Goal: Find specific page/section: Find specific page/section

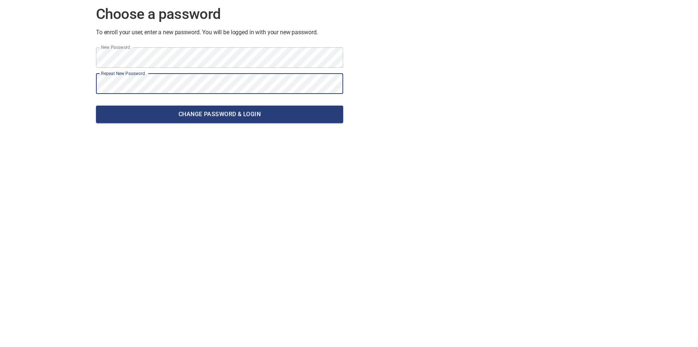
click at [96, 105] on button "Change password & Login" at bounding box center [219, 113] width 247 height 17
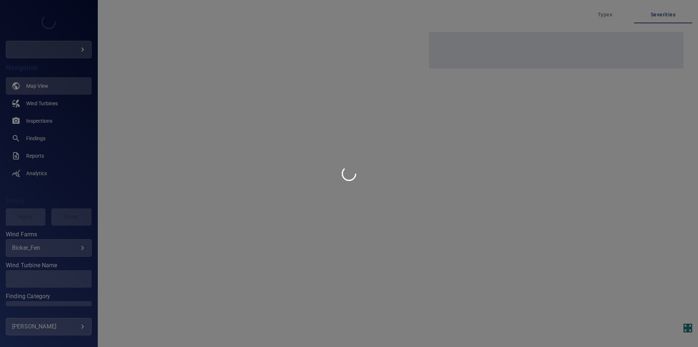
type input "**********"
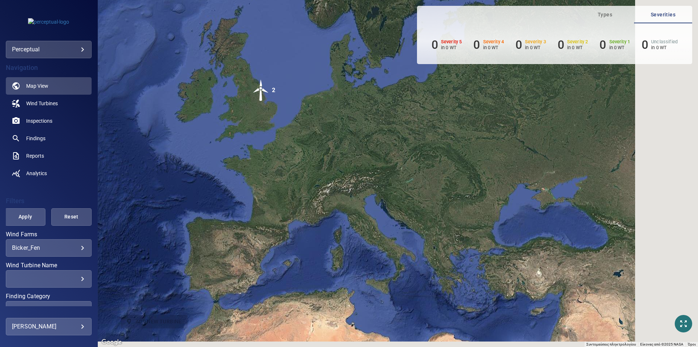
drag, startPoint x: 486, startPoint y: 251, endPoint x: 311, endPoint y: 152, distance: 201.8
click at [311, 152] on div "Για να ενεργοποιήσετε τη μεταφορά με το πληκτρολόγιο, πατήστε Alt + Enter. Όταν…" at bounding box center [398, 173] width 600 height 347
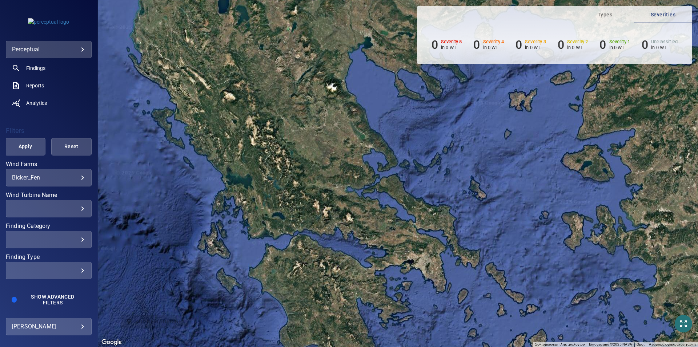
scroll to position [73, 0]
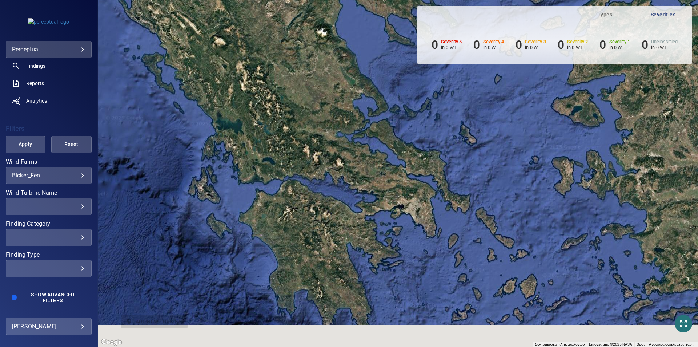
drag, startPoint x: 317, startPoint y: 294, endPoint x: 303, endPoint y: 200, distance: 94.5
click at [303, 200] on div "Για να ενεργοποιήσετε τη μεταφορά με το πληκτρολόγιο, πατήστε Alt + Enter. Όταν…" at bounding box center [398, 173] width 600 height 347
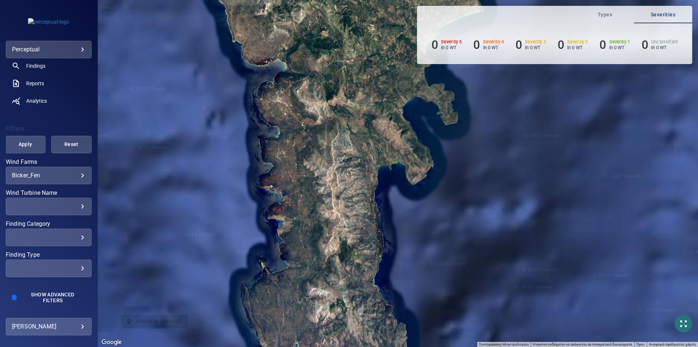
drag, startPoint x: 356, startPoint y: 268, endPoint x: 352, endPoint y: 195, distance: 74.0
click at [352, 195] on div "Για να ενεργοποιήσετε τη μεταφορά με το πληκτρολόγιο, πατήστε Alt + Enter. Όταν…" at bounding box center [398, 173] width 600 height 347
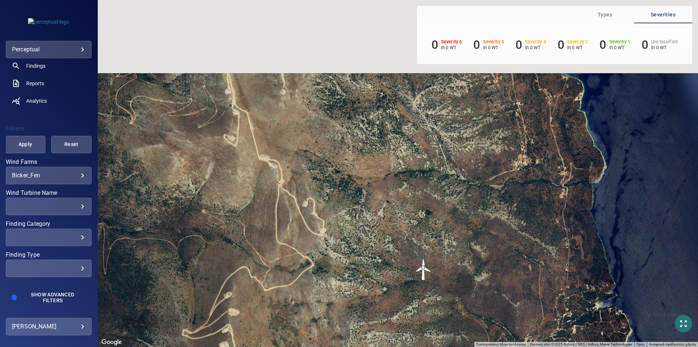
drag, startPoint x: 307, startPoint y: 70, endPoint x: 337, endPoint y: 235, distance: 167.2
click at [337, 235] on div "Για να ενεργοποιήσετε τη μεταφορά με το πληκτρολόγιο, πατήστε Alt + Enter. Όταν…" at bounding box center [398, 173] width 600 height 347
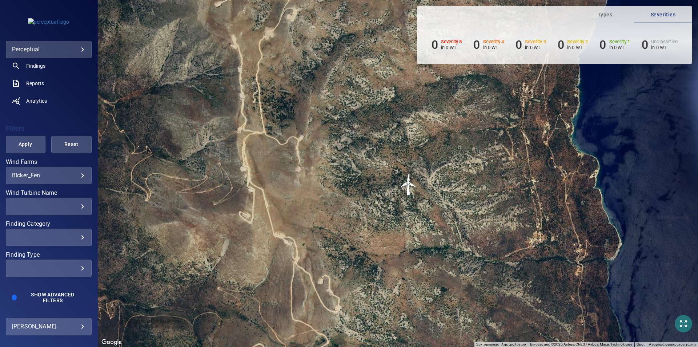
click at [43, 240] on div "​ ​" at bounding box center [49, 236] width 86 height 17
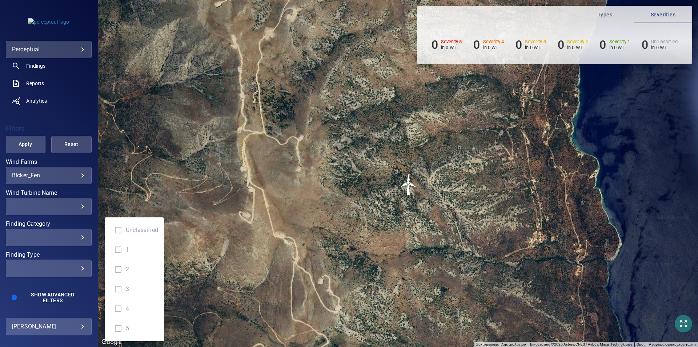
click at [65, 110] on div "Finding Category" at bounding box center [349, 173] width 698 height 347
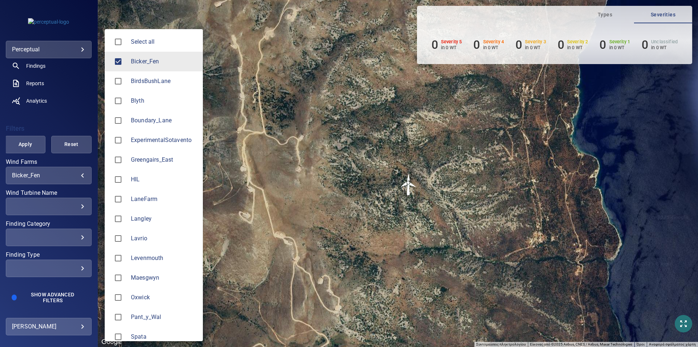
click at [78, 174] on body "**********" at bounding box center [349, 173] width 698 height 347
click at [81, 109] on div at bounding box center [349, 173] width 698 height 347
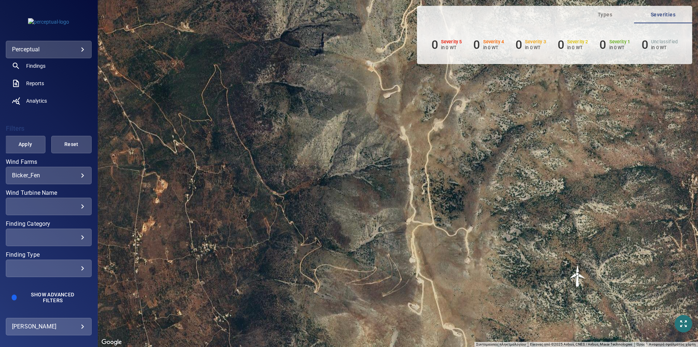
drag, startPoint x: 191, startPoint y: 160, endPoint x: 360, endPoint y: 252, distance: 193.2
click at [360, 252] on div "Για να ενεργοποιήσετε τη μεταφορά με το πληκτρολόγιο, πατήστε Alt + Enter. Όταν…" at bounding box center [398, 173] width 600 height 347
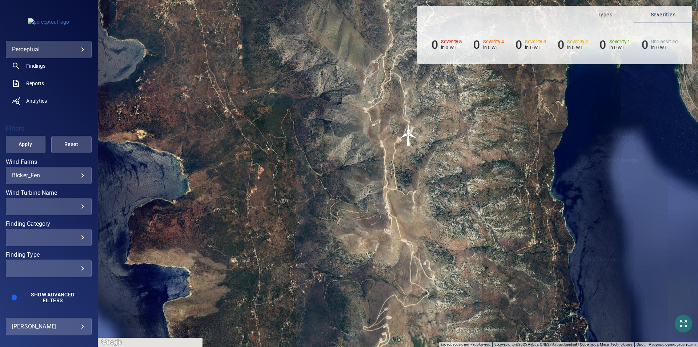
drag, startPoint x: 228, startPoint y: 168, endPoint x: 228, endPoint y: 115, distance: 53.5
click at [228, 115] on div "Για να ενεργοποιήσετε τη μεταφορά με το πληκτρολόγιο, πατήστε Alt + Enter. Όταν…" at bounding box center [398, 173] width 600 height 347
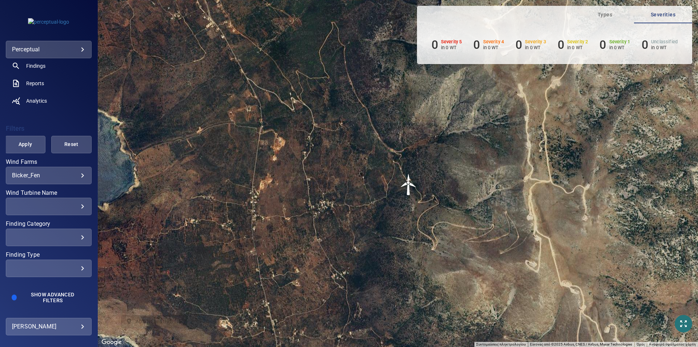
click at [81, 175] on div "**********" at bounding box center [49, 175] width 86 height 17
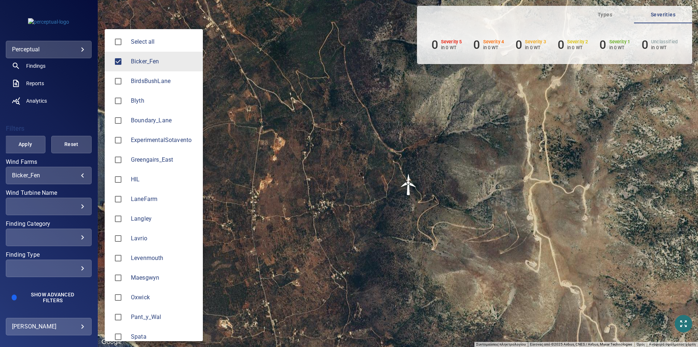
click at [78, 175] on body "**********" at bounding box center [349, 173] width 698 height 347
click at [78, 175] on div at bounding box center [349, 173] width 698 height 347
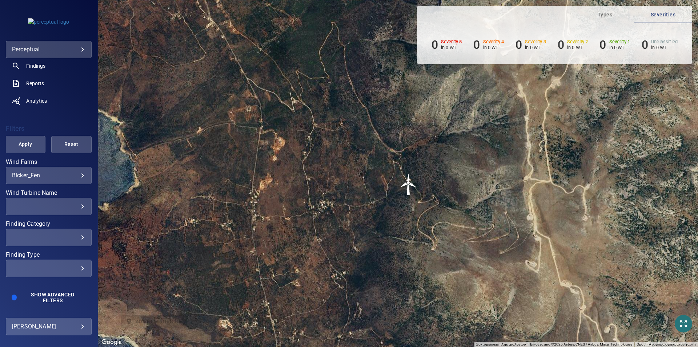
click at [72, 201] on div "​ ​" at bounding box center [49, 205] width 86 height 17
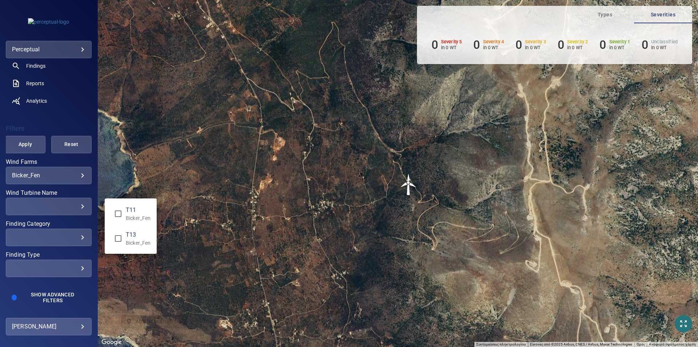
click at [77, 180] on div "Wind Turbine Name" at bounding box center [349, 173] width 698 height 347
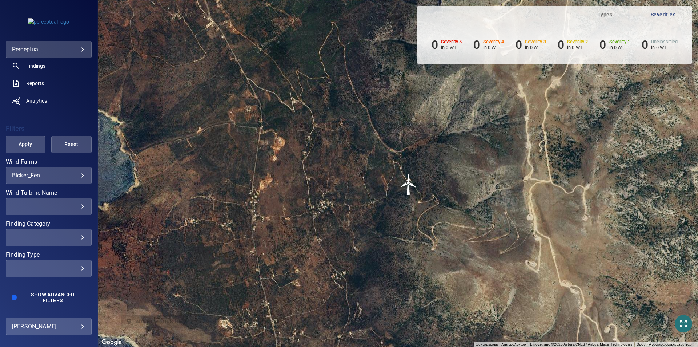
click at [75, 208] on div "​" at bounding box center [48, 206] width 73 height 7
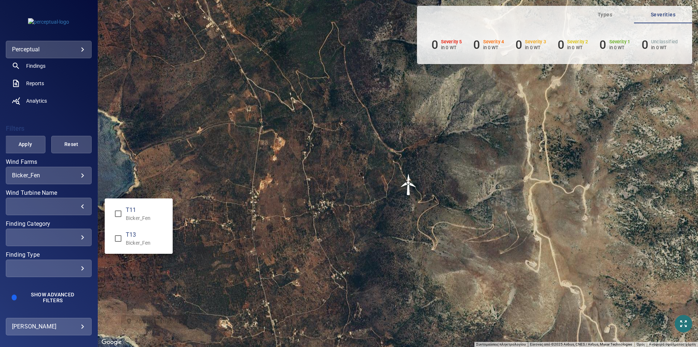
click at [71, 241] on div "Wind Turbine Name" at bounding box center [349, 173] width 698 height 347
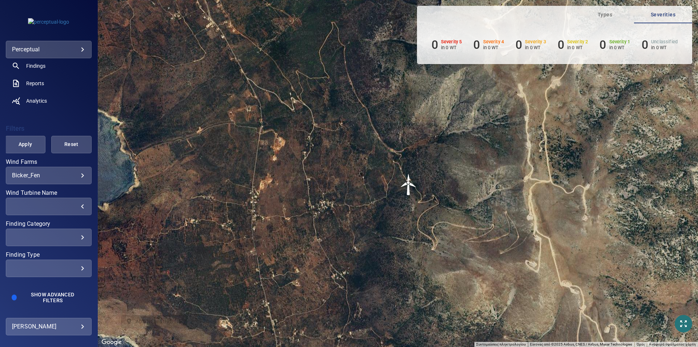
click at [75, 238] on div "​" at bounding box center [48, 237] width 73 height 7
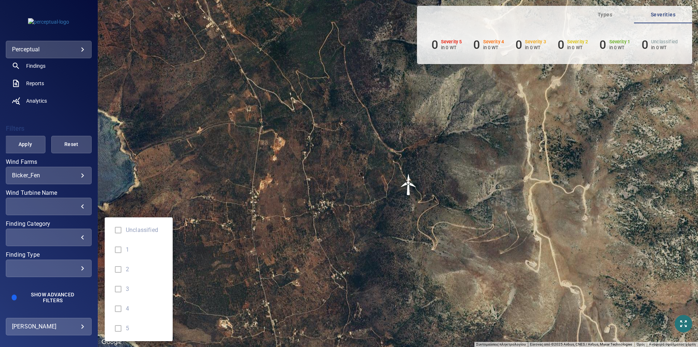
click at [81, 206] on div "Finding Category" at bounding box center [349, 173] width 698 height 347
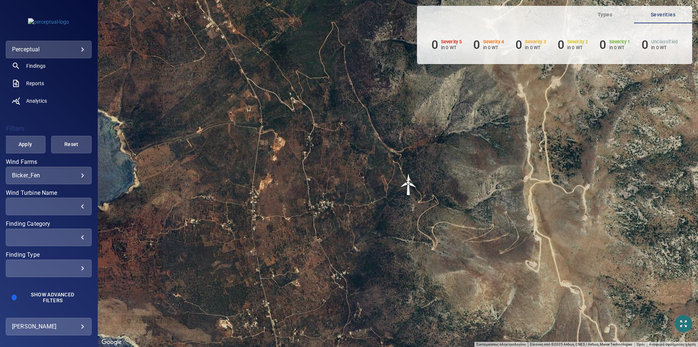
click at [75, 236] on div "​" at bounding box center [48, 237] width 73 height 7
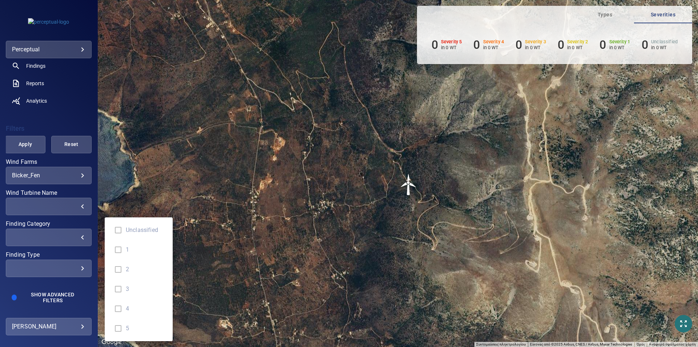
click at [74, 48] on div "Finding Category" at bounding box center [349, 173] width 698 height 347
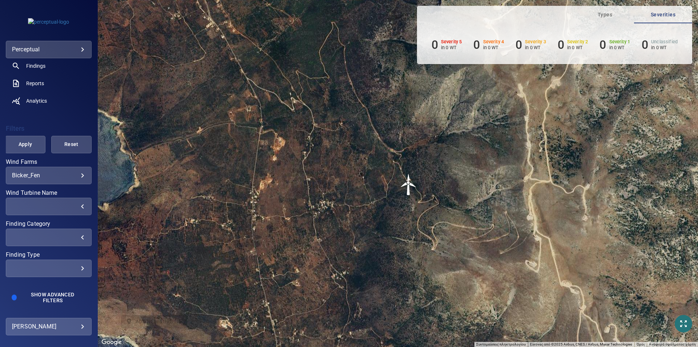
click at [84, 49] on body "**********" at bounding box center [349, 173] width 698 height 347
click at [115, 50] on link "helleniq" at bounding box center [141, 49] width 73 height 13
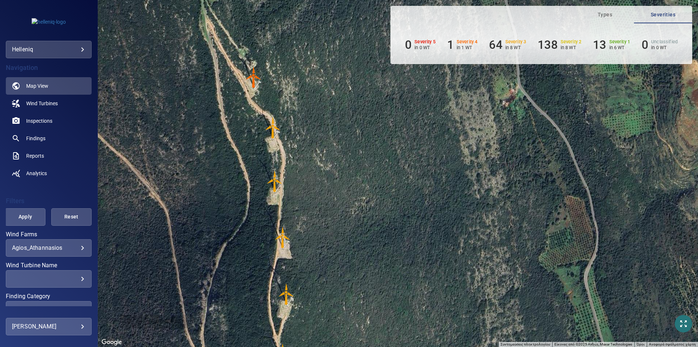
click at [273, 129] on img "61002698" at bounding box center [273, 128] width 22 height 22
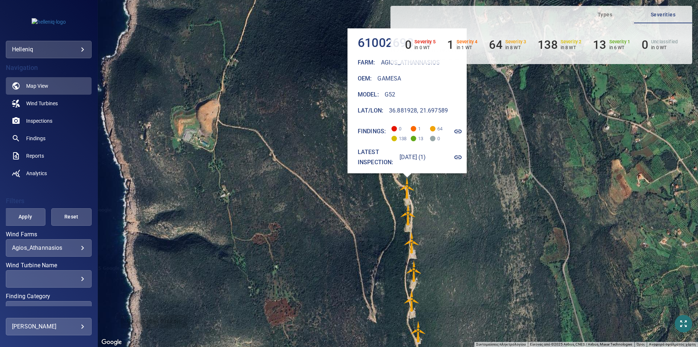
drag, startPoint x: 270, startPoint y: 207, endPoint x: 263, endPoint y: 228, distance: 22.1
click at [264, 224] on div "Για να πλοηγηθείτε, πατήστε τα πλήκτρα με τα βέλη. Για να ενεργοποιήσετε τη μετ…" at bounding box center [398, 173] width 600 height 347
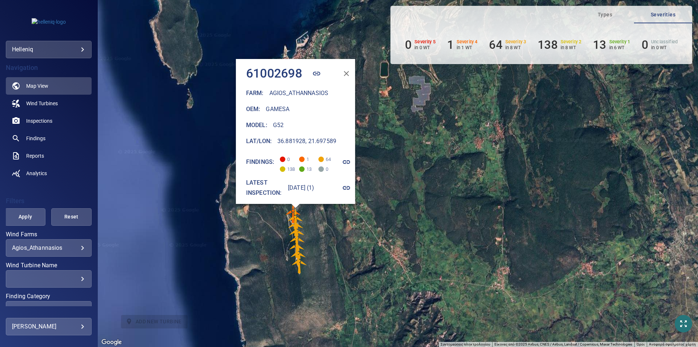
click at [350, 69] on icon "button" at bounding box center [347, 73] width 9 height 9
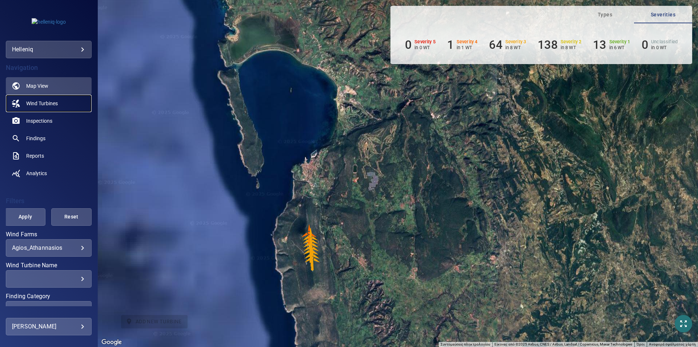
click at [69, 104] on link "Wind Turbines" at bounding box center [49, 103] width 86 height 17
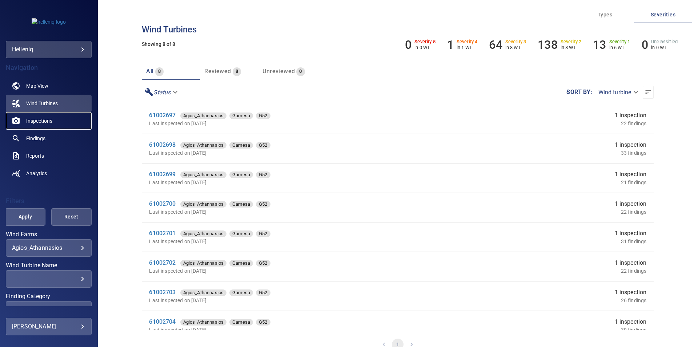
click at [69, 127] on link "Inspections" at bounding box center [49, 120] width 86 height 17
